Goal: Complete application form

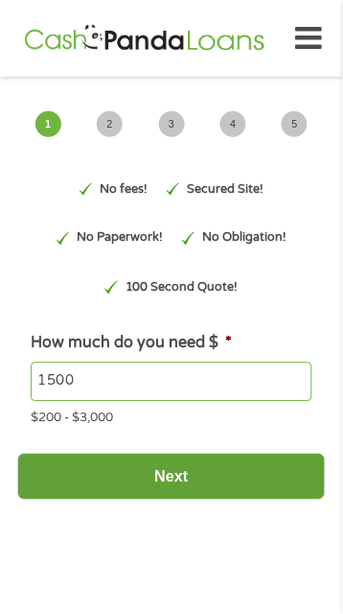
click at [182, 477] on input "Next" at bounding box center [171, 477] width 309 height 47
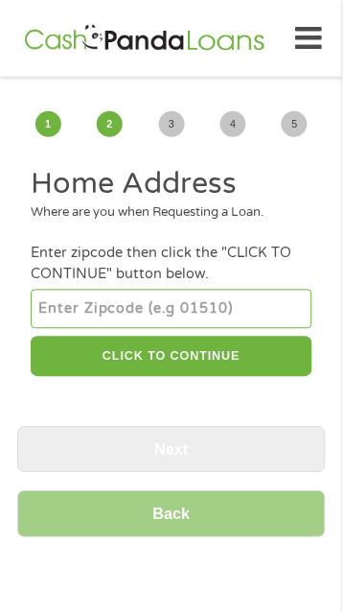
scroll to position [8, 8]
click at [91, 307] on input "number" at bounding box center [171, 309] width 281 height 38
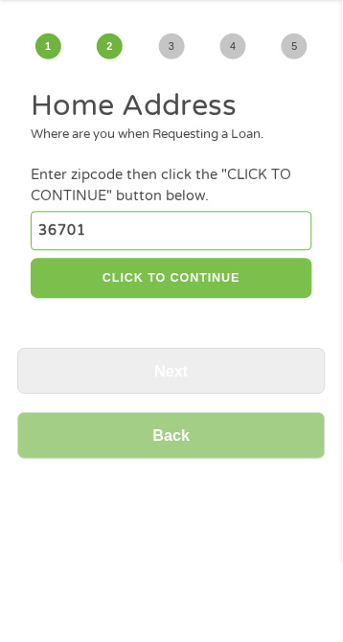
type input "36701"
click at [174, 362] on button "CLICK TO CONTINUE" at bounding box center [171, 357] width 281 height 41
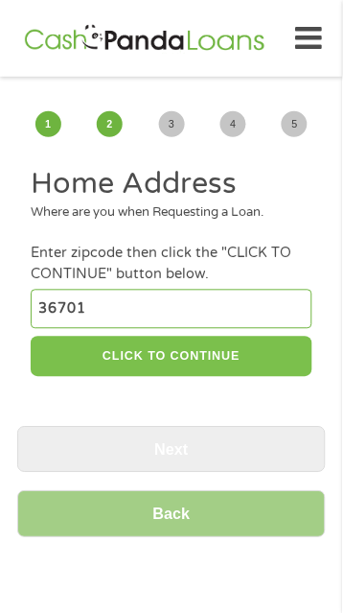
type input "36701"
type input "Selma"
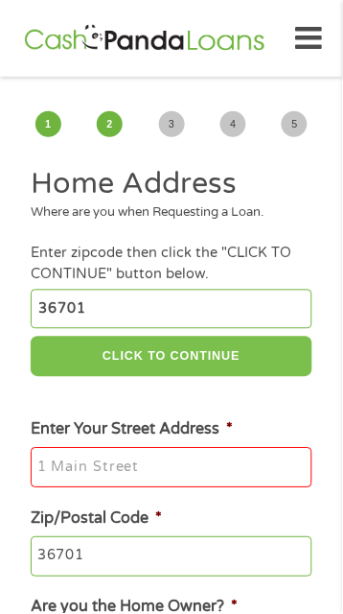
click at [206, 353] on button "CLICK TO CONTINUE" at bounding box center [171, 357] width 281 height 41
click at [127, 359] on button "CLICK TO CONTINUE" at bounding box center [171, 357] width 281 height 41
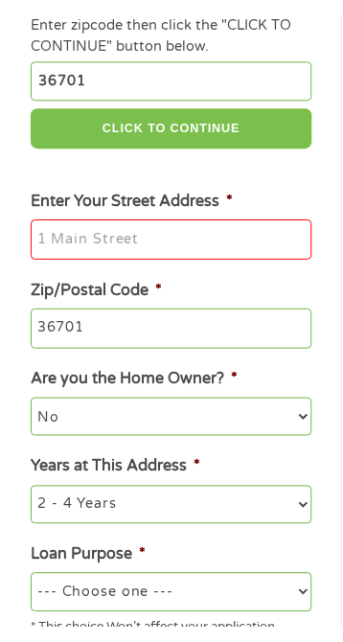
scroll to position [249, 0]
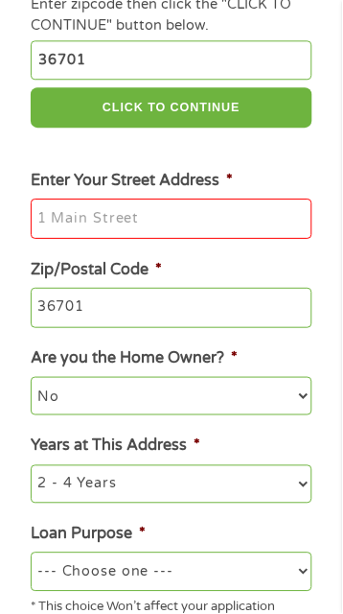
click at [104, 222] on input "Enter Your Street Address *" at bounding box center [171, 218] width 281 height 40
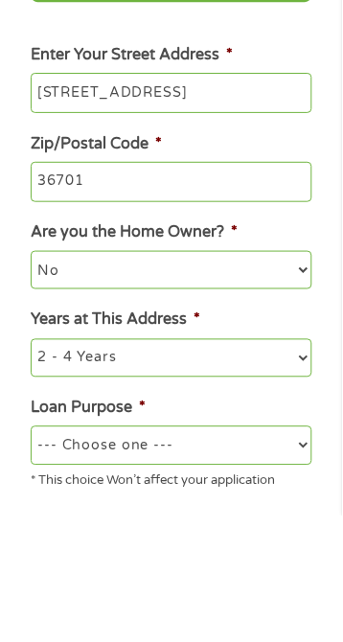
type input "[STREET_ADDRESS]"
click at [69, 403] on select "No Yes" at bounding box center [171, 396] width 281 height 38
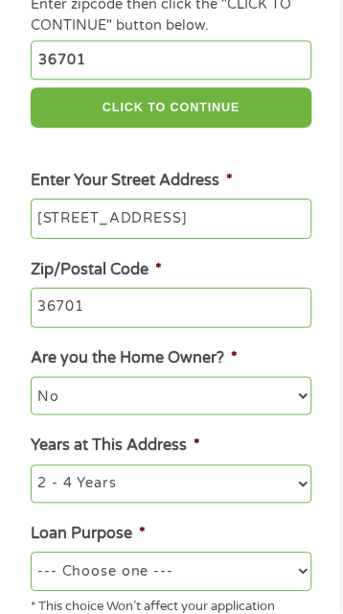
select select "yes"
click at [31, 380] on select "No Yes" at bounding box center [171, 396] width 281 height 38
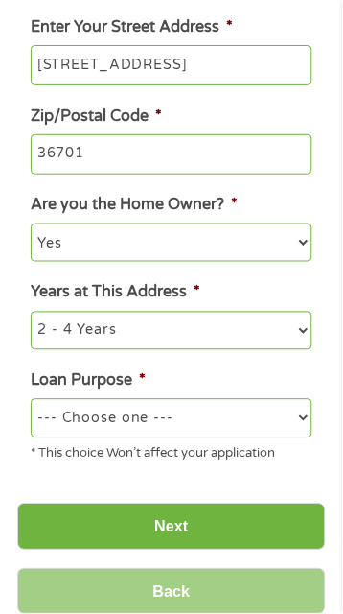
scroll to position [403, 0]
click at [120, 319] on select "1 Year or less 1 - 2 Years 2 - 4 Years Over 4 Years" at bounding box center [171, 331] width 281 height 38
select select "60months"
click at [31, 314] on select "1 Year or less 1 - 2 Years 2 - 4 Years Over 4 Years" at bounding box center [171, 331] width 281 height 38
click at [128, 413] on select "--- Choose one --- Pay Bills Debt Consolidation Home Improvement Major Purchase…" at bounding box center [171, 418] width 281 height 38
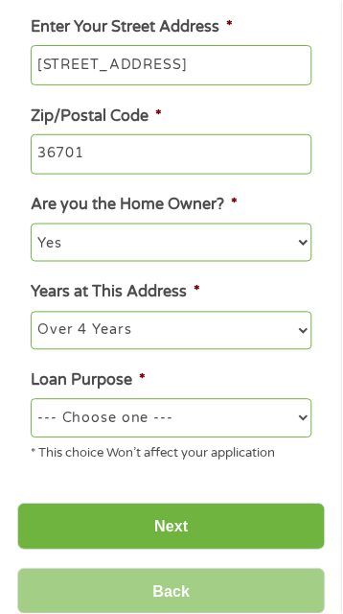
select select "paybills"
click at [31, 402] on select "--- Choose one --- Pay Bills Debt Consolidation Home Improvement Major Purchase…" at bounding box center [171, 418] width 281 height 38
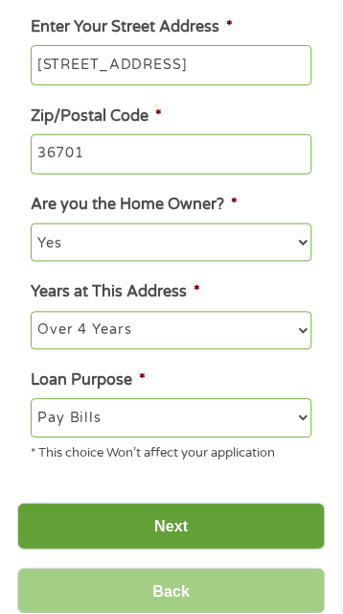
click at [155, 524] on input "Next" at bounding box center [171, 526] width 309 height 47
click at [180, 539] on input "Next" at bounding box center [171, 526] width 309 height 47
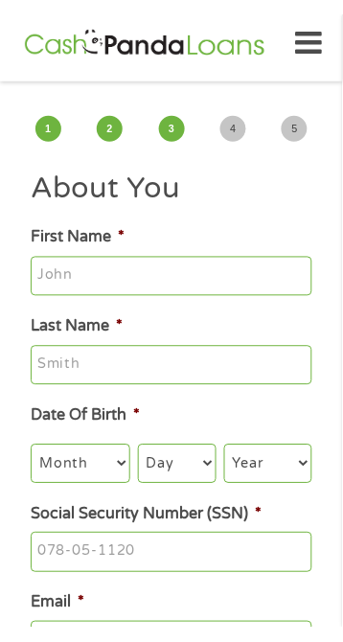
scroll to position [0, 0]
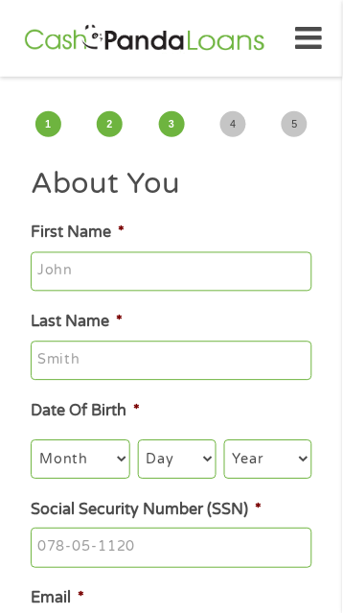
click at [105, 270] on input "First Name *" at bounding box center [171, 272] width 281 height 40
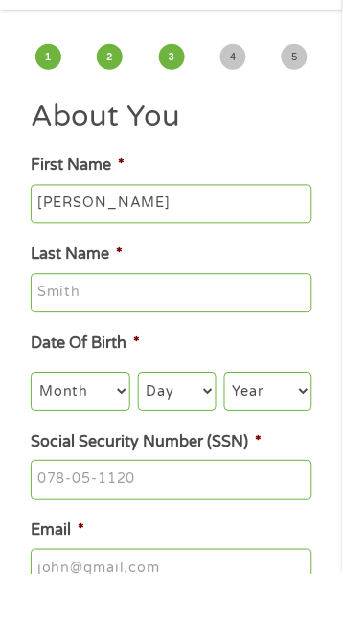
type input "[PERSON_NAME]"
click at [91, 353] on input "Last Name *" at bounding box center [171, 361] width 281 height 40
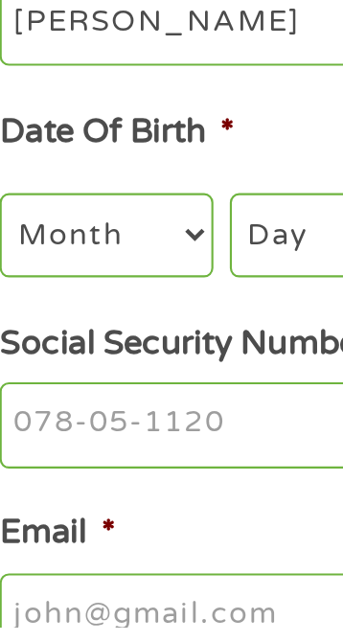
type input "[PERSON_NAME]"
click at [86, 462] on select "Month 1 2 3 4 5 6 7 8 9 10 11 12" at bounding box center [81, 459] width 100 height 38
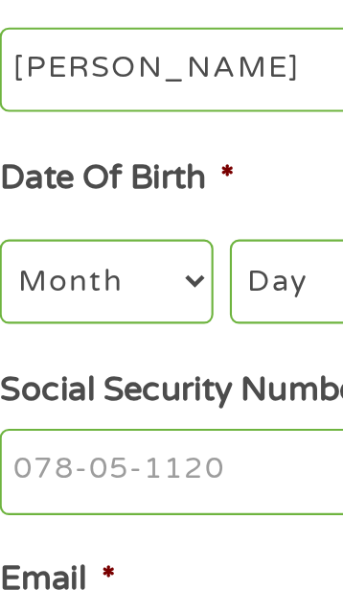
select select "4"
click at [31, 443] on select "Month 1 2 3 4 5 6 7 8 9 10 11 12" at bounding box center [81, 459] width 100 height 38
click at [152, 465] on select "Day 1 2 3 4 5 6 7 8 9 10 11 12 13 14 15 16 17 18 19 20 21 22 23 24 25 26 27 28 …" at bounding box center [177, 459] width 79 height 38
select select "1"
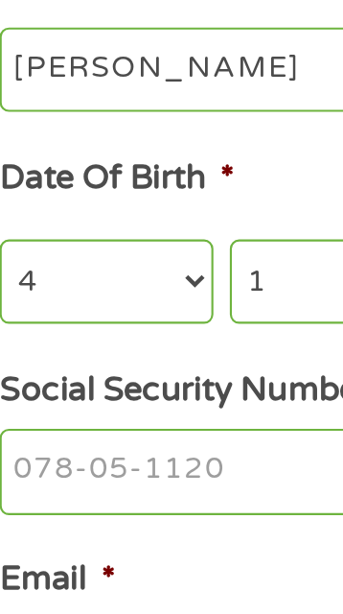
click at [138, 443] on select "Day 1 2 3 4 5 6 7 8 9 10 11 12 13 14 15 16 17 18 19 20 21 22 23 24 25 26 27 28 …" at bounding box center [177, 459] width 79 height 38
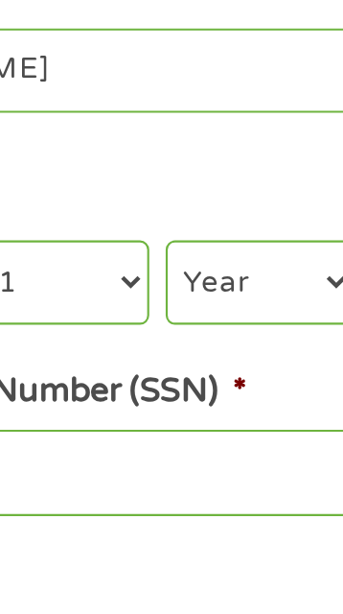
click at [231, 470] on select "Year [DATE] 2006 2005 2004 2003 2002 2001 2000 1999 1998 1997 1996 1995 1994 19…" at bounding box center [268, 459] width 88 height 38
select select "1961"
click at [224, 443] on select "Year [DATE] 2006 2005 2004 2003 2002 2001 2000 1999 1998 1997 1996 1995 1994 19…" at bounding box center [268, 459] width 88 height 38
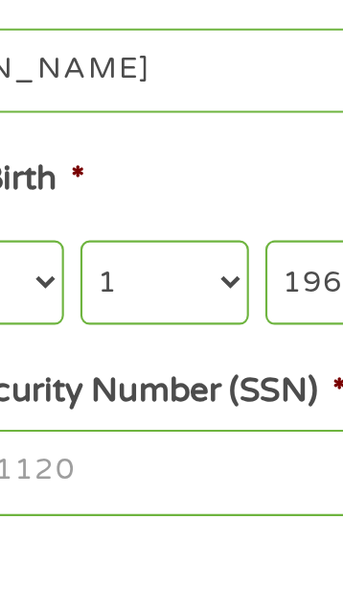
click at [157, 559] on input "Social Security Number (SSN) *" at bounding box center [171, 548] width 281 height 40
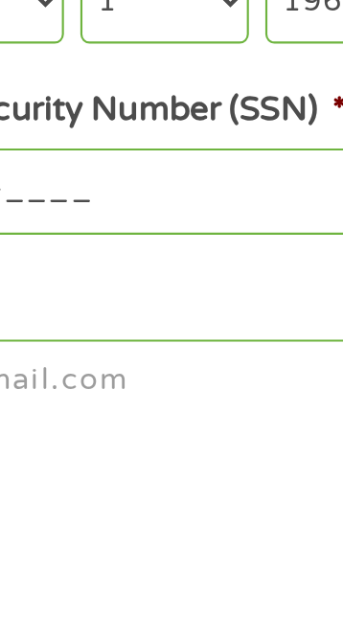
type input "___-__-___2"
